Goal: Check status: Check status

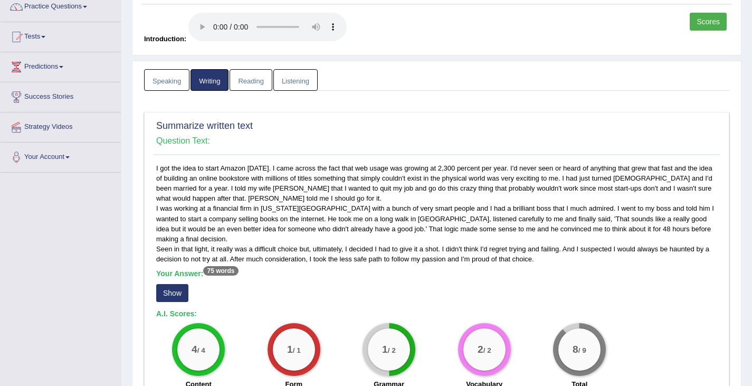
scroll to position [102, 0]
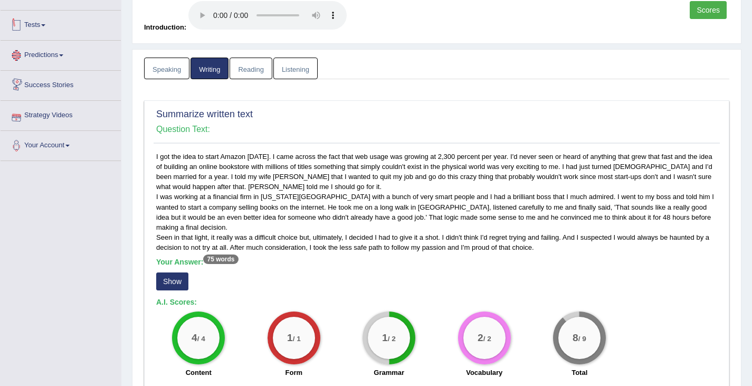
click at [43, 25] on link "Tests" at bounding box center [61, 24] width 120 height 26
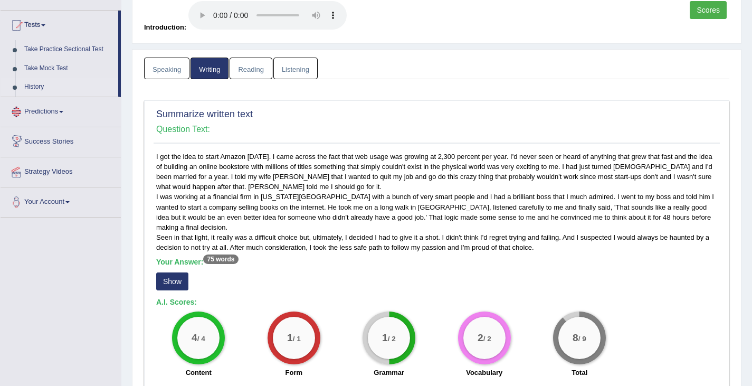
click at [36, 84] on link "History" at bounding box center [69, 87] width 99 height 19
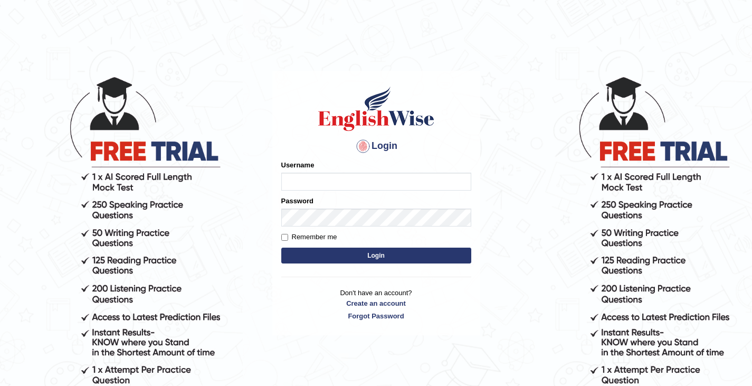
click at [345, 184] on input "Username" at bounding box center [376, 182] width 190 height 18
type input "0411980057"
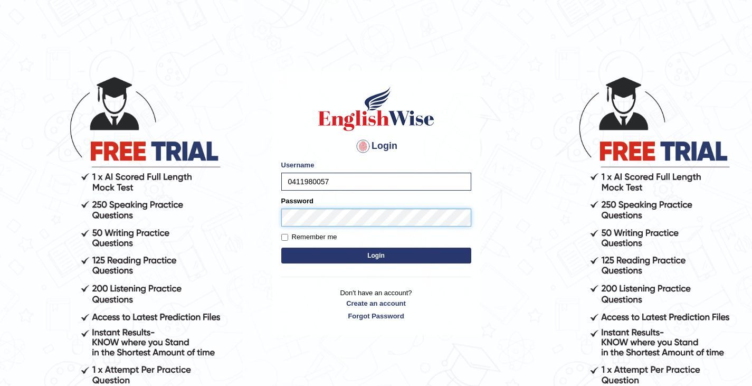
click at [281, 248] on button "Login" at bounding box center [376, 256] width 190 height 16
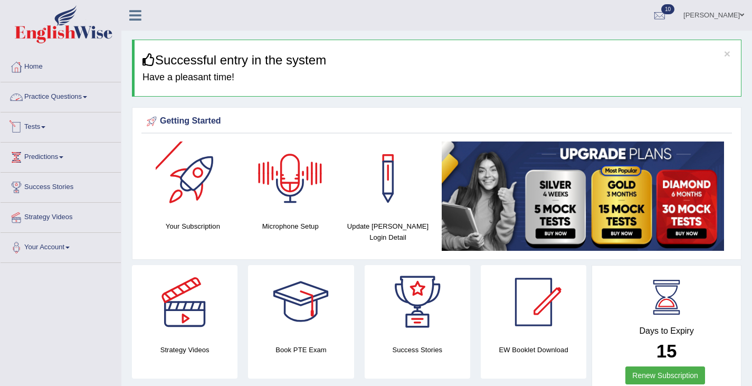
click at [33, 118] on link "Tests" at bounding box center [61, 125] width 120 height 26
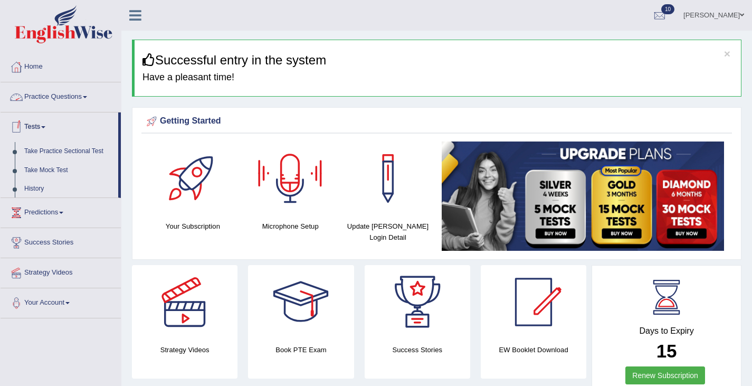
click at [32, 117] on link "Tests" at bounding box center [60, 125] width 118 height 26
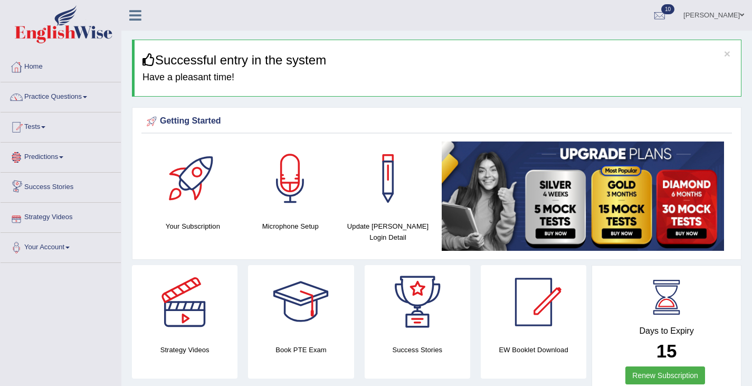
click at [33, 128] on link "Tests" at bounding box center [61, 125] width 120 height 26
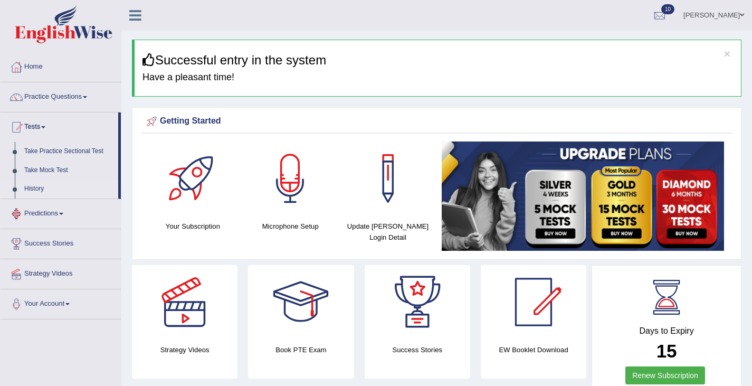
click at [31, 190] on link "History" at bounding box center [69, 188] width 99 height 19
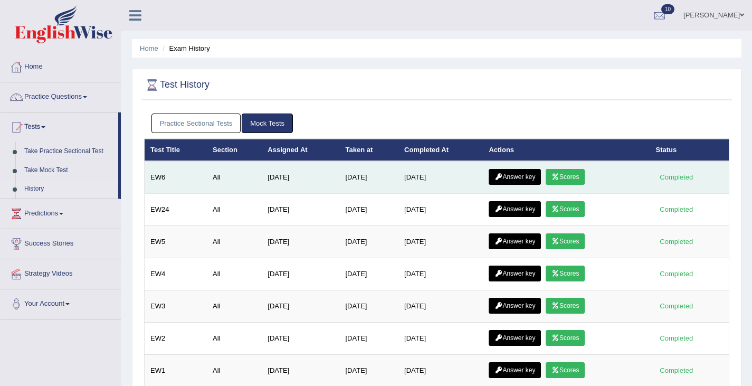
click at [577, 176] on link "Scores" at bounding box center [565, 177] width 39 height 16
